Goal: Task Accomplishment & Management: Manage account settings

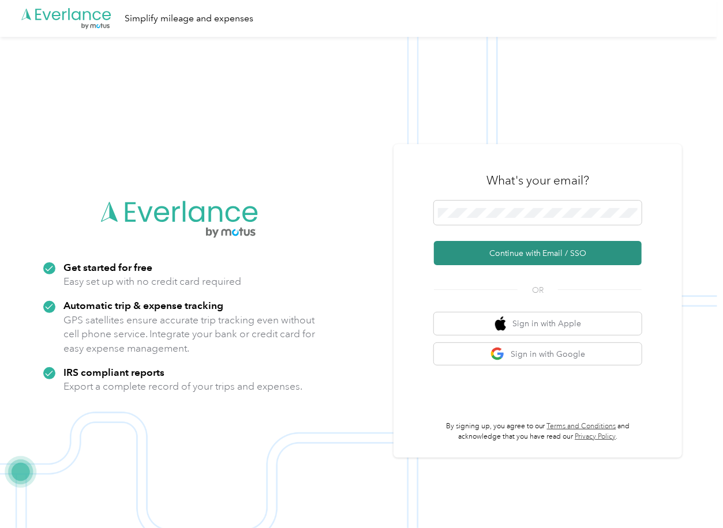
click at [473, 251] on button "Continue with Email / SSO" at bounding box center [538, 253] width 208 height 24
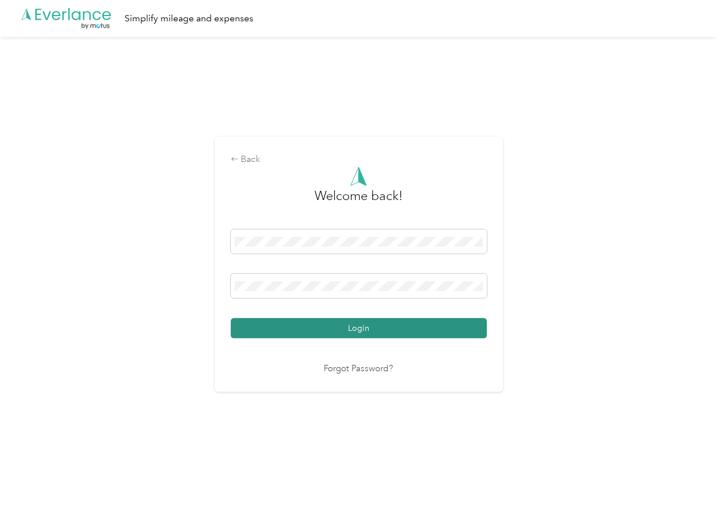
click at [283, 328] on button "Login" at bounding box center [359, 328] width 256 height 20
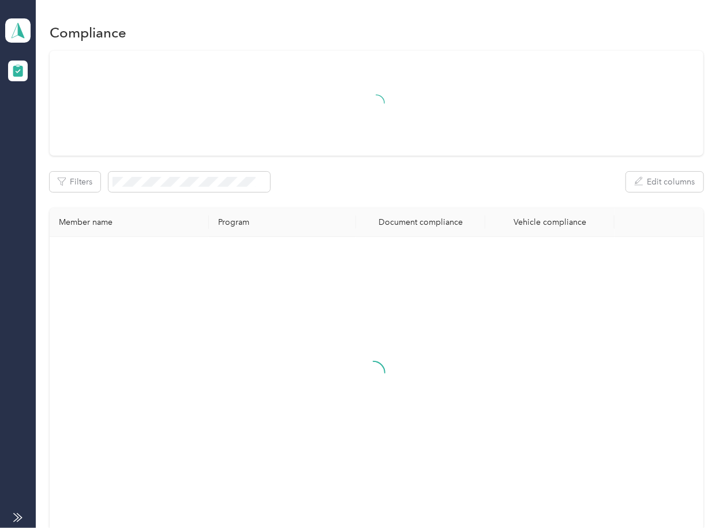
click at [422, 142] on div "Filters Edit columns Member name Program Document compliance Vehicle compliance" at bounding box center [376, 291] width 653 height 480
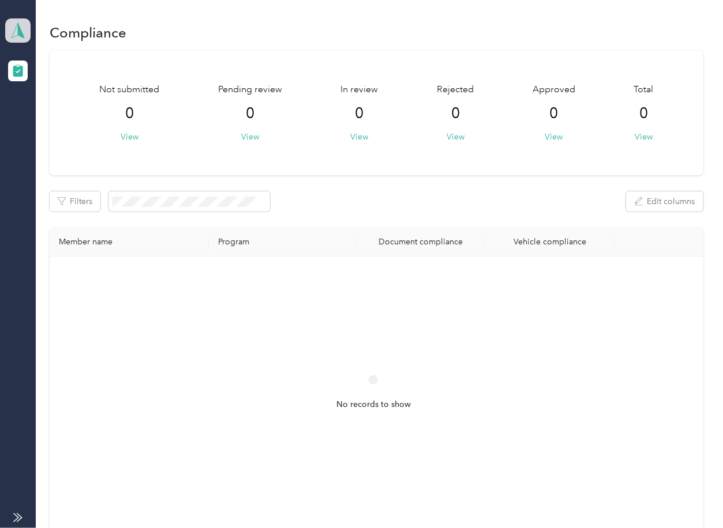
click at [17, 32] on icon at bounding box center [17, 30] width 17 height 16
click at [52, 121] on div "Log out" at bounding box center [37, 121] width 44 height 12
